Goal: Contribute content: Add original content to the website for others to see

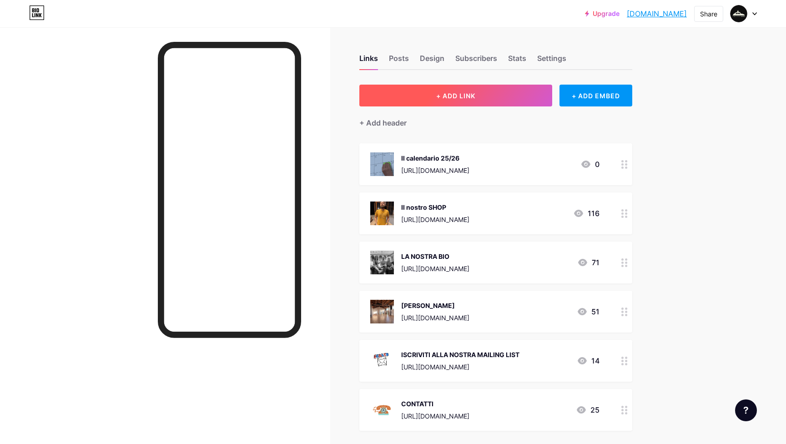
click at [436, 94] on span "+ ADD LINK" at bounding box center [455, 96] width 39 height 8
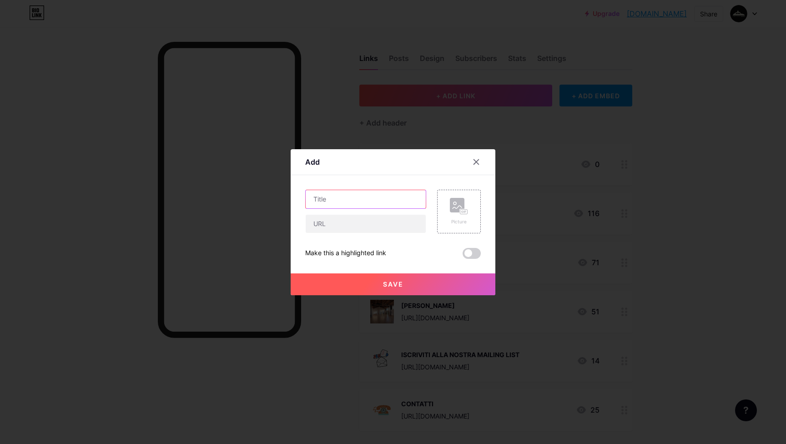
click at [349, 197] on input "text" at bounding box center [366, 199] width 120 height 18
type input "I"
type input "A"
click at [336, 199] on input "Acquista il testo di Misurare il salto delle rane"" at bounding box center [366, 199] width 120 height 18
type input "Acquista il testo di "Misurare il salto delle rane""
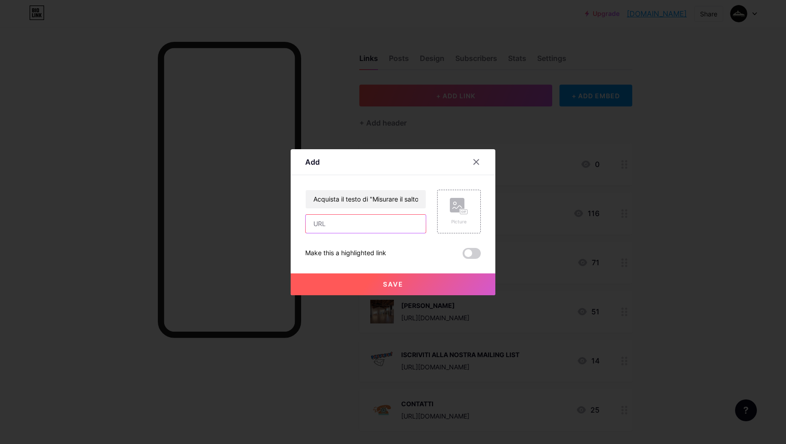
click at [346, 226] on input "text" at bounding box center [366, 224] width 120 height 18
click at [464, 204] on rect at bounding box center [457, 205] width 15 height 15
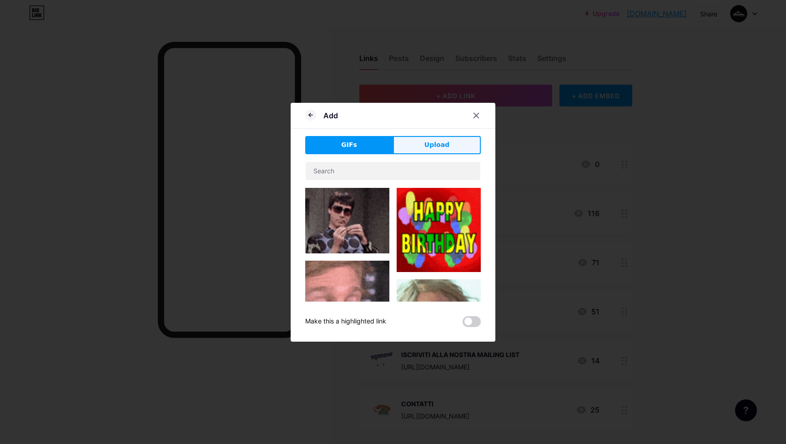
click at [441, 141] on span "Upload" at bounding box center [436, 145] width 25 height 10
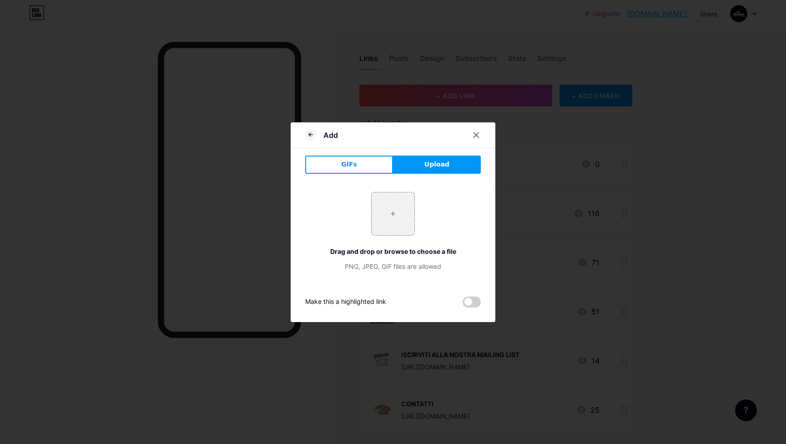
click at [438, 165] on span "Upload" at bounding box center [436, 165] width 25 height 10
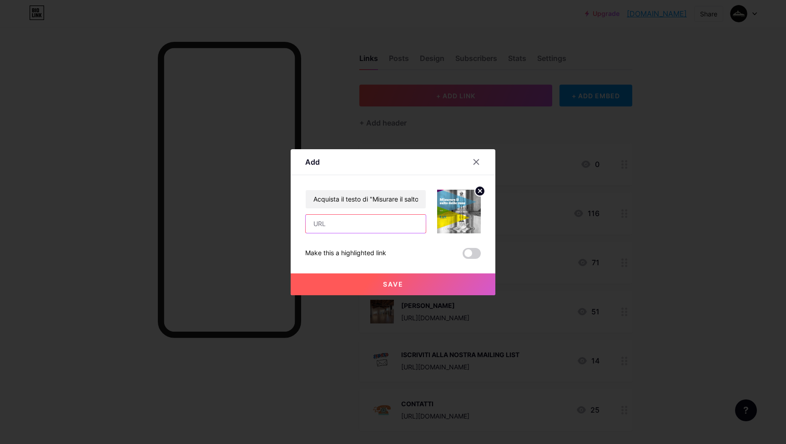
click at [362, 222] on input "text" at bounding box center [366, 224] width 120 height 18
paste input "[URL][DOMAIN_NAME]"
type input "[URL][DOMAIN_NAME]"
click at [381, 282] on button "Save" at bounding box center [393, 284] width 205 height 22
